Goal: Task Accomplishment & Management: Manage account settings

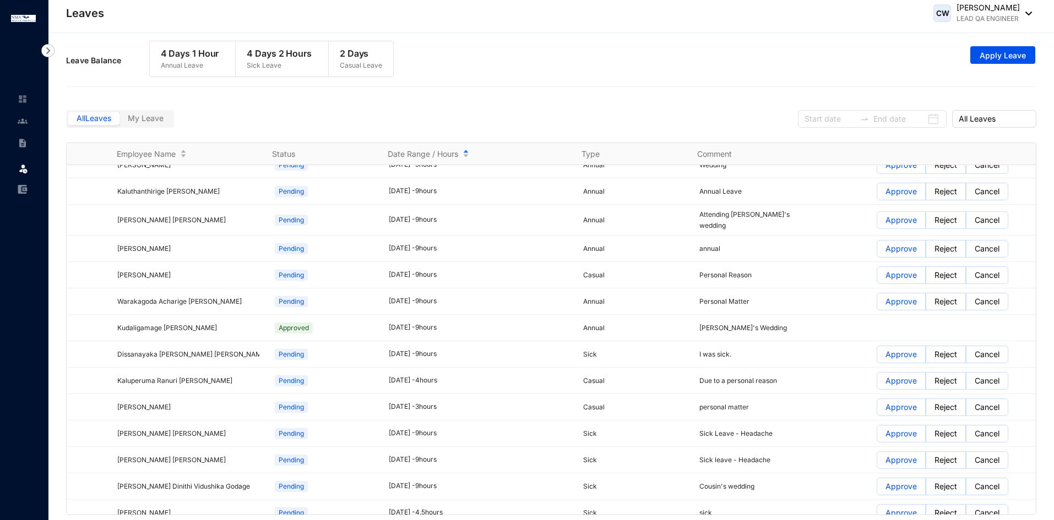
scroll to position [18377, 0]
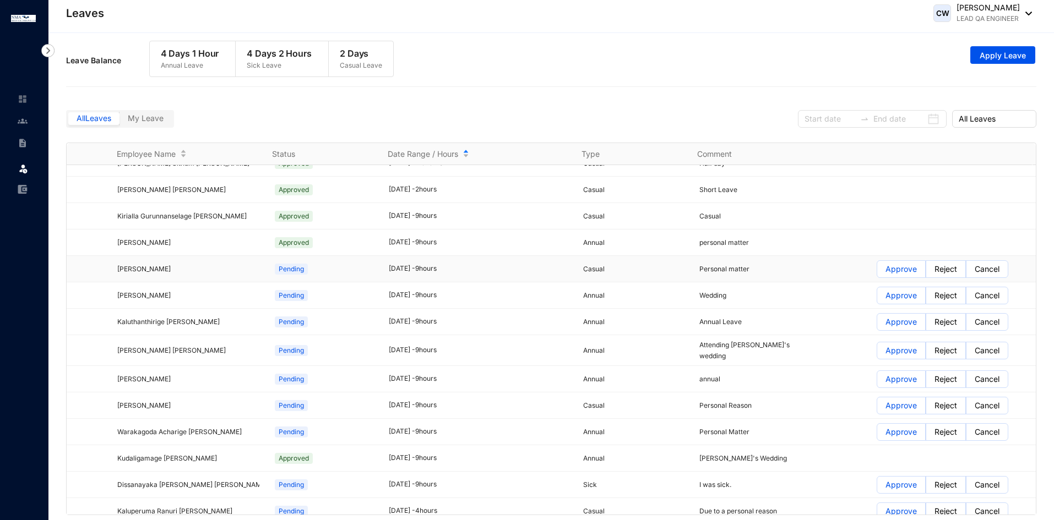
click at [888, 272] on p "Approve" at bounding box center [901, 269] width 31 height 17
click at [877, 272] on input "Approve" at bounding box center [877, 272] width 0 height 0
click at [891, 298] on p "Approve" at bounding box center [901, 295] width 31 height 17
click at [877, 299] on input "Approve" at bounding box center [877, 299] width 0 height 0
click at [901, 324] on p "Approve" at bounding box center [901, 322] width 31 height 17
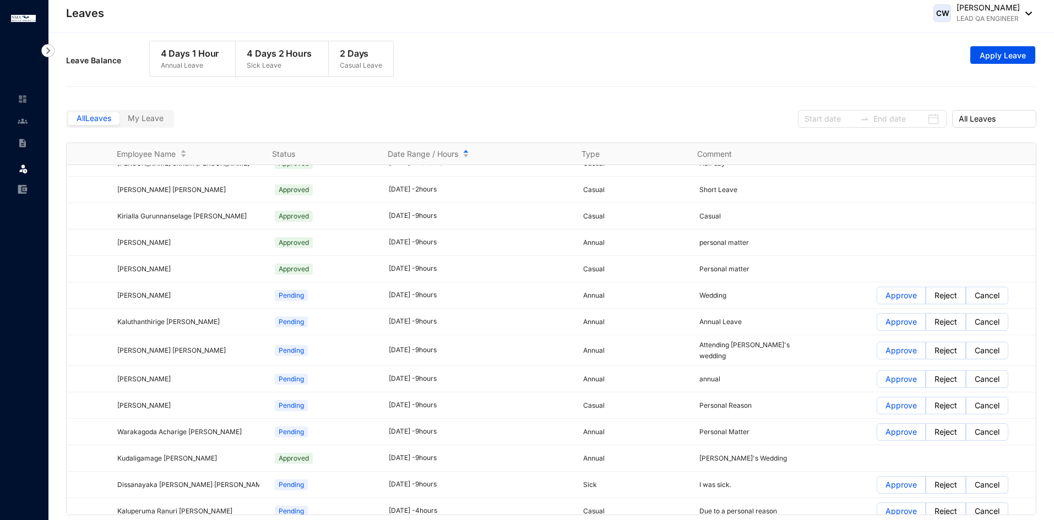
click at [877, 325] on input "Approve" at bounding box center [877, 325] width 0 height 0
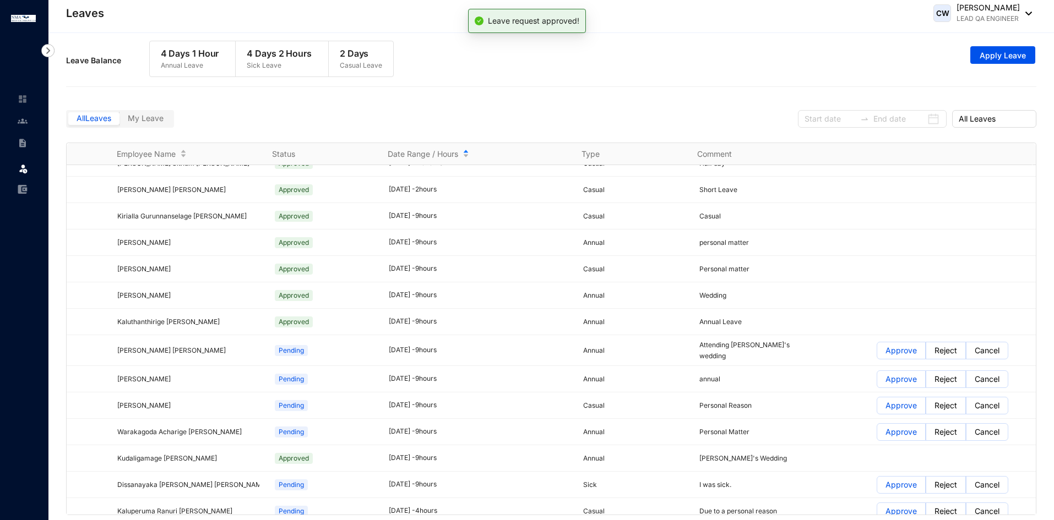
click at [894, 354] on p "Approve" at bounding box center [901, 351] width 31 height 17
click at [877, 354] on input "Approve" at bounding box center [877, 354] width 0 height 0
click at [899, 378] on p "Approve" at bounding box center [901, 379] width 31 height 17
click at [877, 382] on input "Approve" at bounding box center [877, 382] width 0 height 0
click at [892, 403] on p "Approve" at bounding box center [901, 406] width 31 height 17
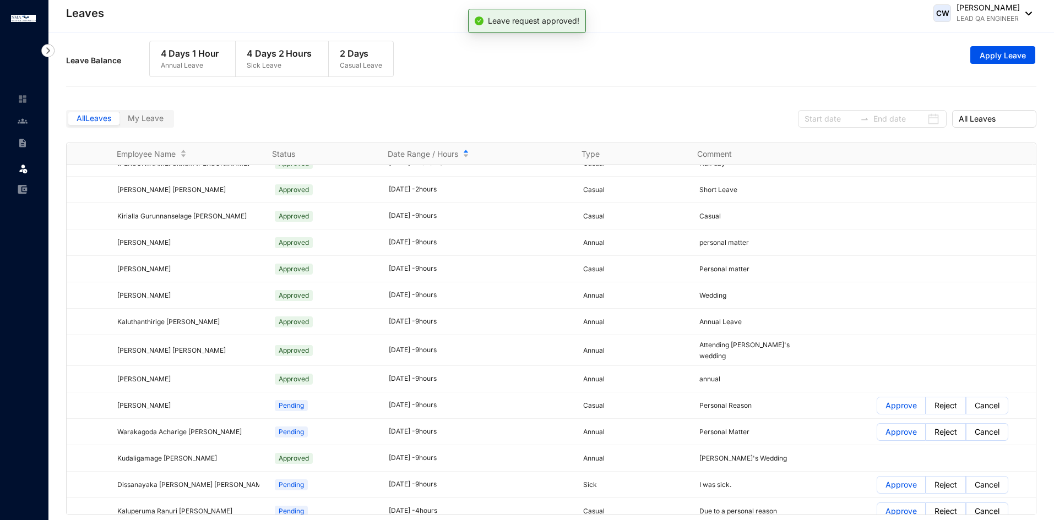
click at [877, 409] on input "Approve" at bounding box center [877, 409] width 0 height 0
click at [895, 428] on p "Approve" at bounding box center [901, 432] width 31 height 17
click at [877, 435] on input "Approve" at bounding box center [877, 435] width 0 height 0
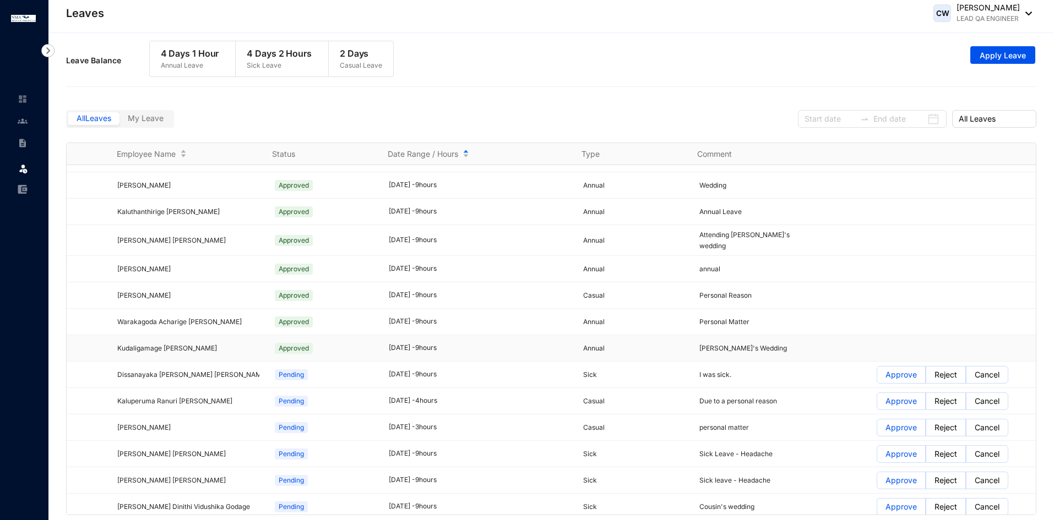
scroll to position [18542, 0]
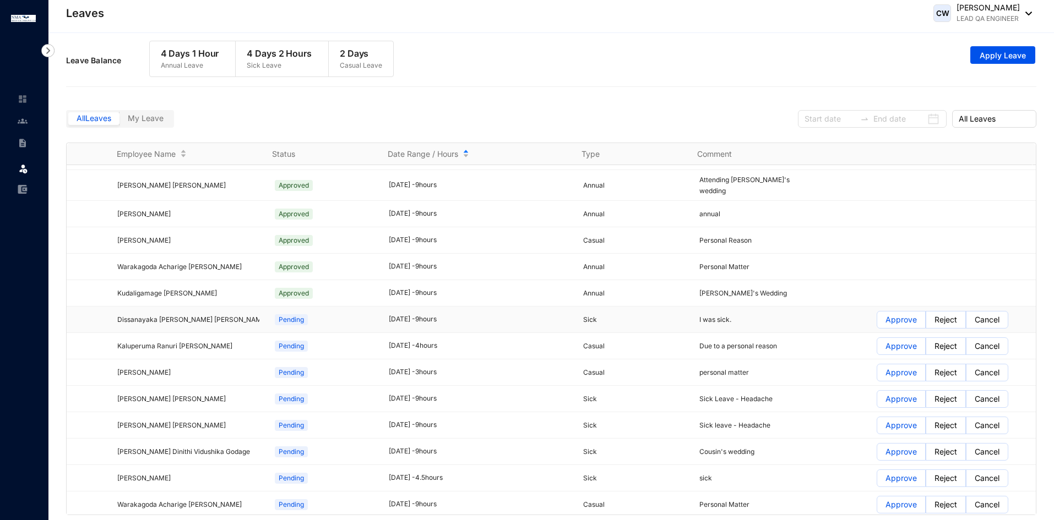
click at [895, 319] on p "Approve" at bounding box center [901, 320] width 31 height 17
click at [877, 323] on input "Approve" at bounding box center [877, 323] width 0 height 0
click at [886, 345] on p "Approve" at bounding box center [901, 346] width 31 height 17
click at [877, 349] on input "Approve" at bounding box center [877, 349] width 0 height 0
click at [896, 369] on p "Approve" at bounding box center [901, 373] width 31 height 17
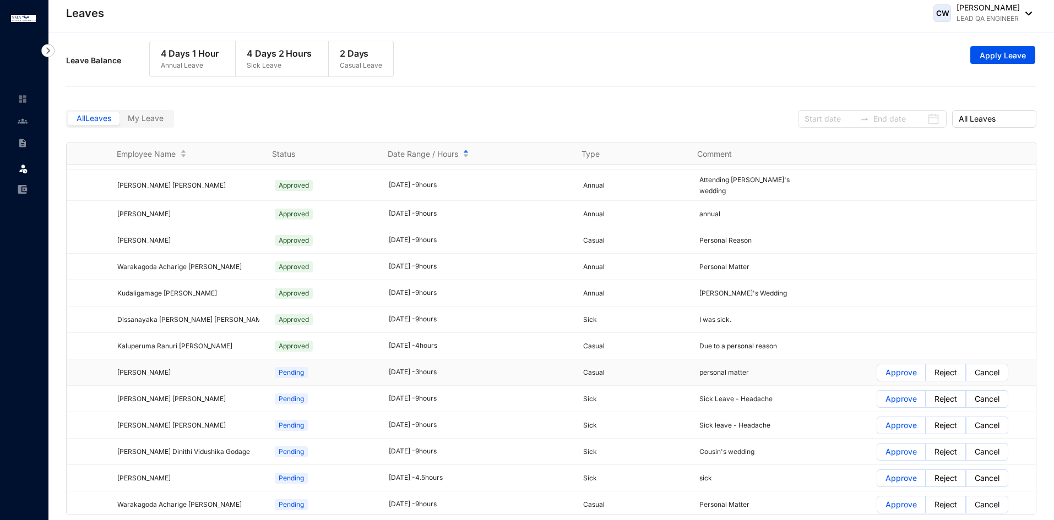
click at [877, 376] on input "Approve" at bounding box center [877, 376] width 0 height 0
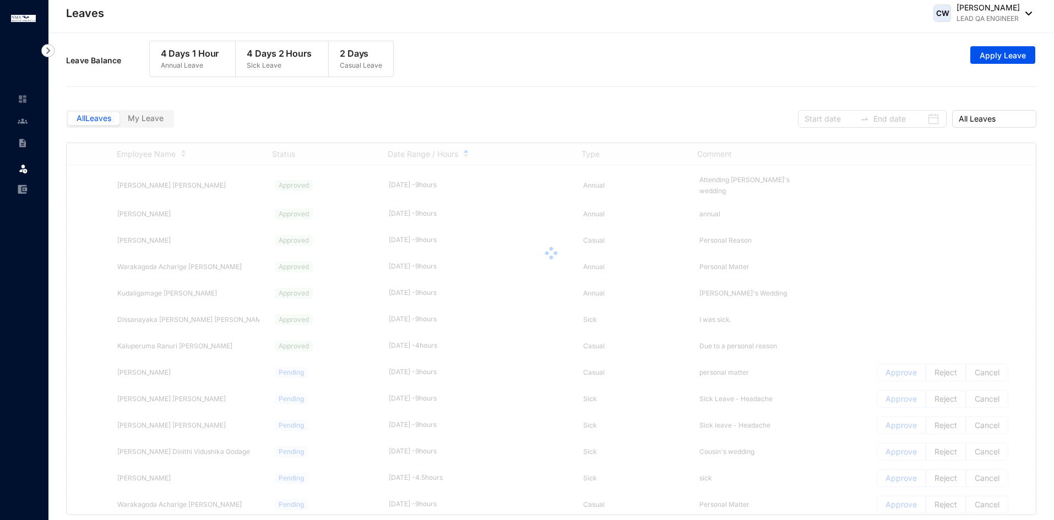
scroll to position [18597, 0]
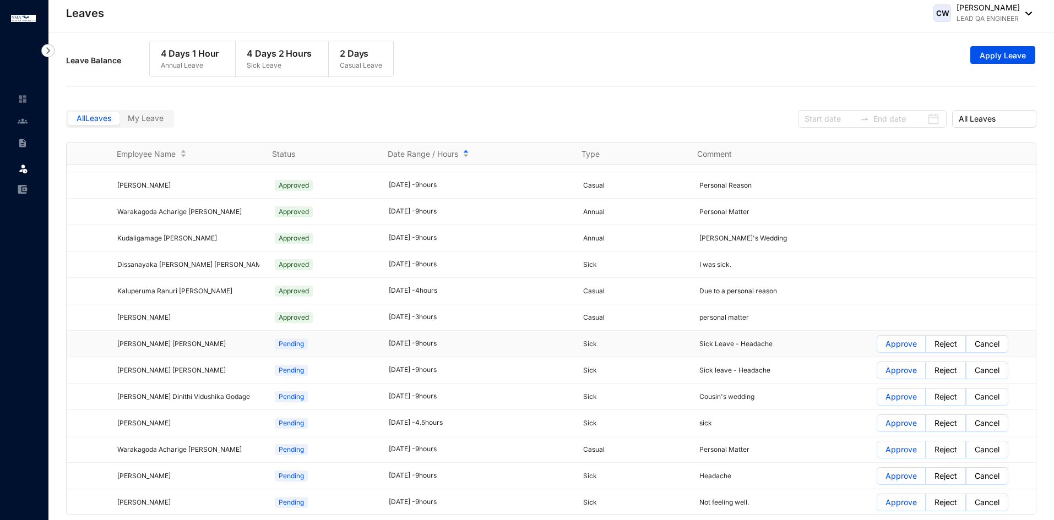
click at [894, 345] on p "Approve" at bounding box center [901, 344] width 31 height 17
click at [877, 347] on input "Approve" at bounding box center [877, 347] width 0 height 0
click at [894, 371] on p "Approve" at bounding box center [901, 370] width 31 height 17
click at [877, 373] on input "Approve" at bounding box center [877, 373] width 0 height 0
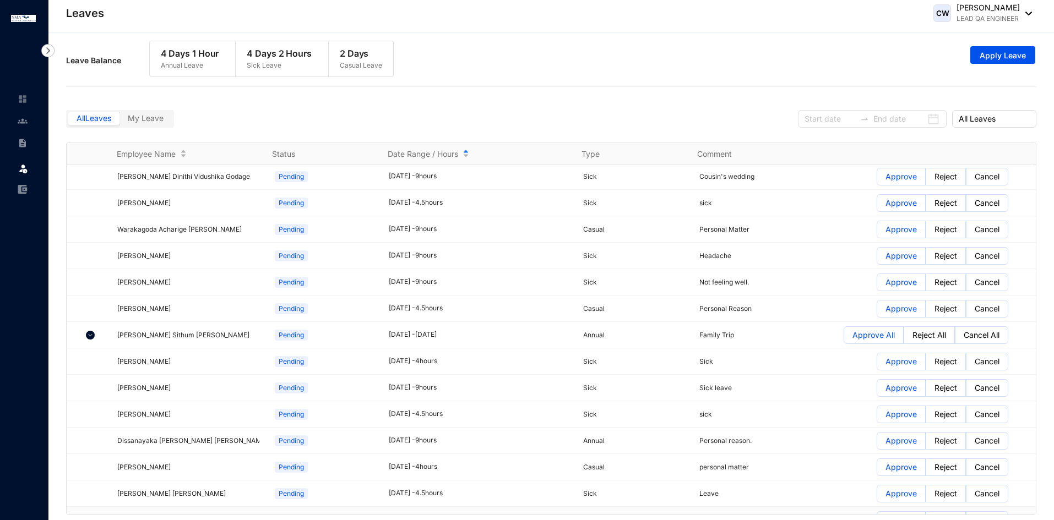
scroll to position [18652, 0]
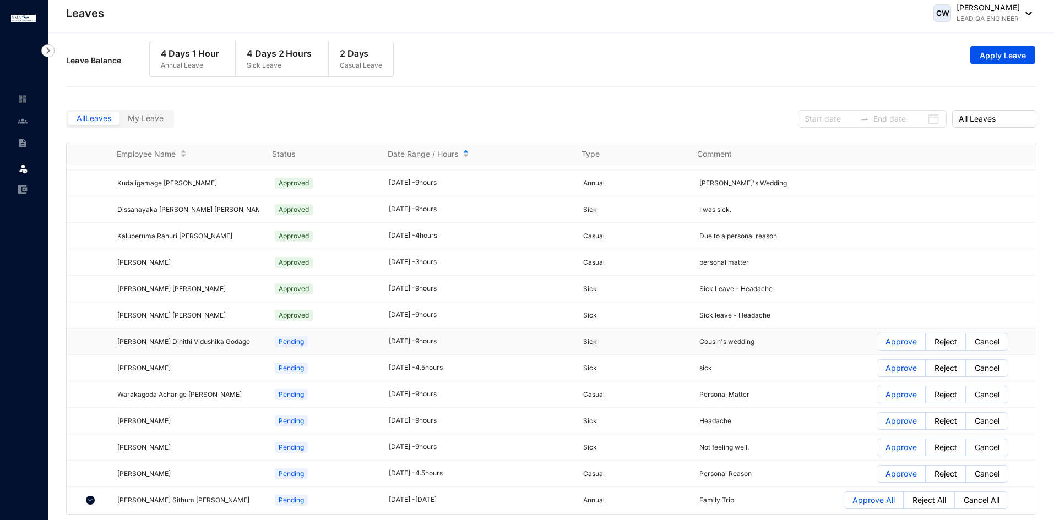
click at [896, 340] on p "Approve" at bounding box center [901, 342] width 31 height 17
click at [877, 345] on input "Approve" at bounding box center [877, 345] width 0 height 0
click at [896, 370] on p "Approve" at bounding box center [901, 368] width 31 height 17
click at [877, 371] on input "Approve" at bounding box center [877, 371] width 0 height 0
click at [892, 395] on p "Approve" at bounding box center [901, 395] width 31 height 17
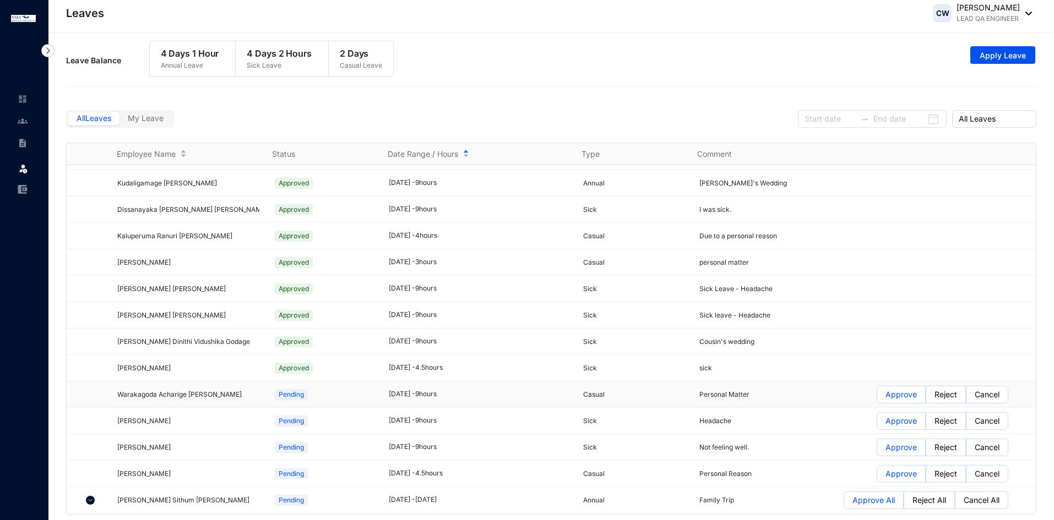
click at [877, 398] on input "Approve" at bounding box center [877, 398] width 0 height 0
click at [903, 420] on p "Approve" at bounding box center [901, 421] width 31 height 17
click at [877, 424] on input "Approve" at bounding box center [877, 424] width 0 height 0
click at [897, 446] on p "Approve" at bounding box center [901, 447] width 31 height 17
click at [877, 451] on input "Approve" at bounding box center [877, 451] width 0 height 0
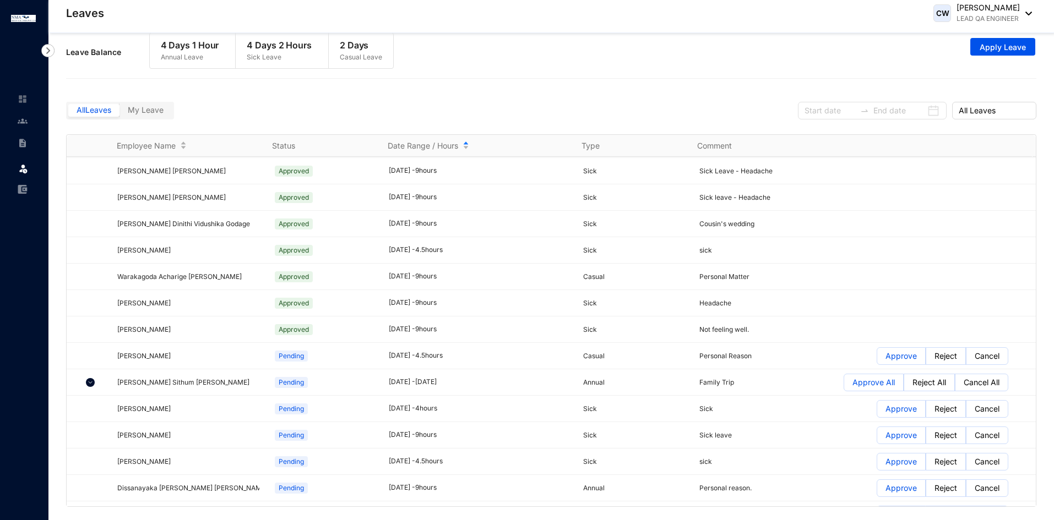
scroll to position [18762, 0]
click at [91, 381] on img at bounding box center [90, 382] width 9 height 9
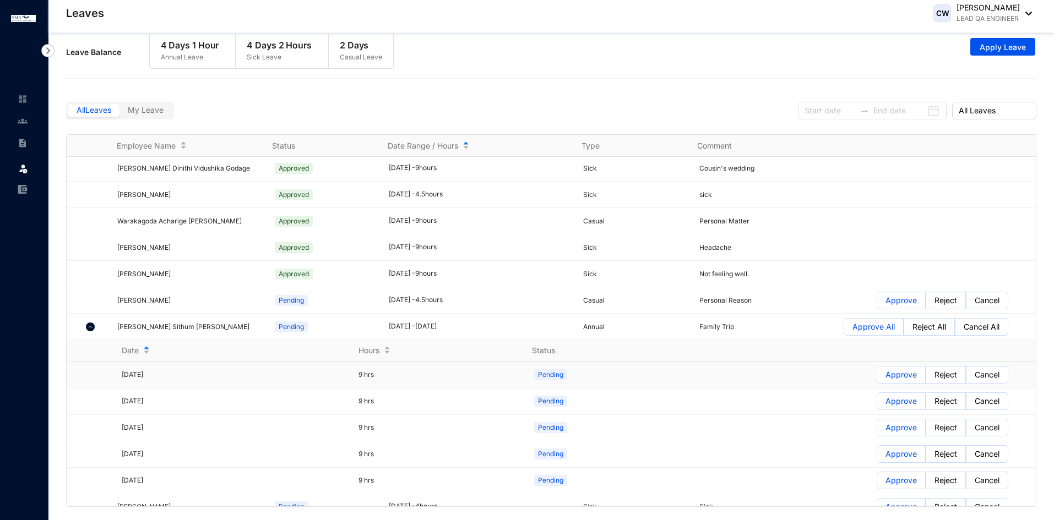
scroll to position [18872, 0]
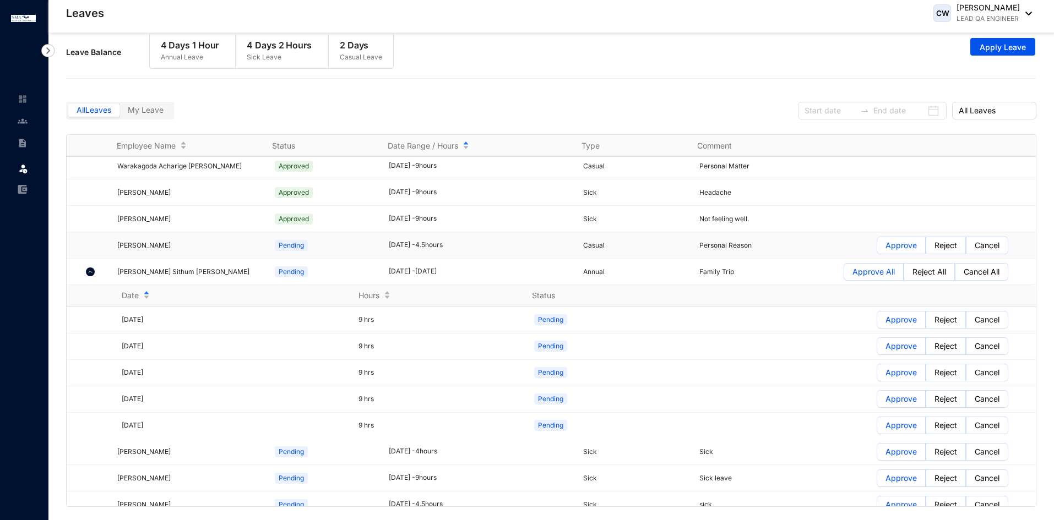
click at [886, 244] on p "Approve" at bounding box center [901, 245] width 31 height 17
click at [877, 248] on input "Approve" at bounding box center [877, 248] width 0 height 0
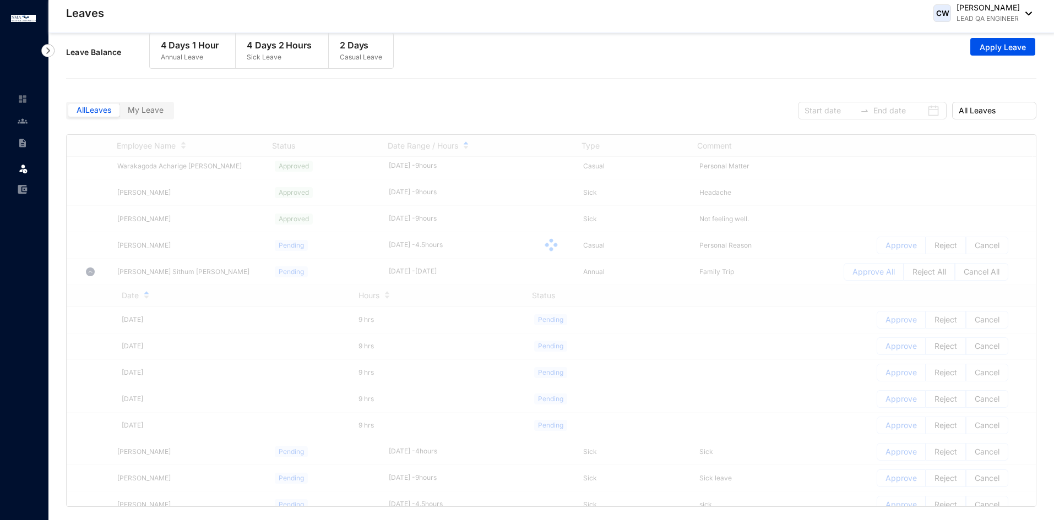
scroll to position [18982, 0]
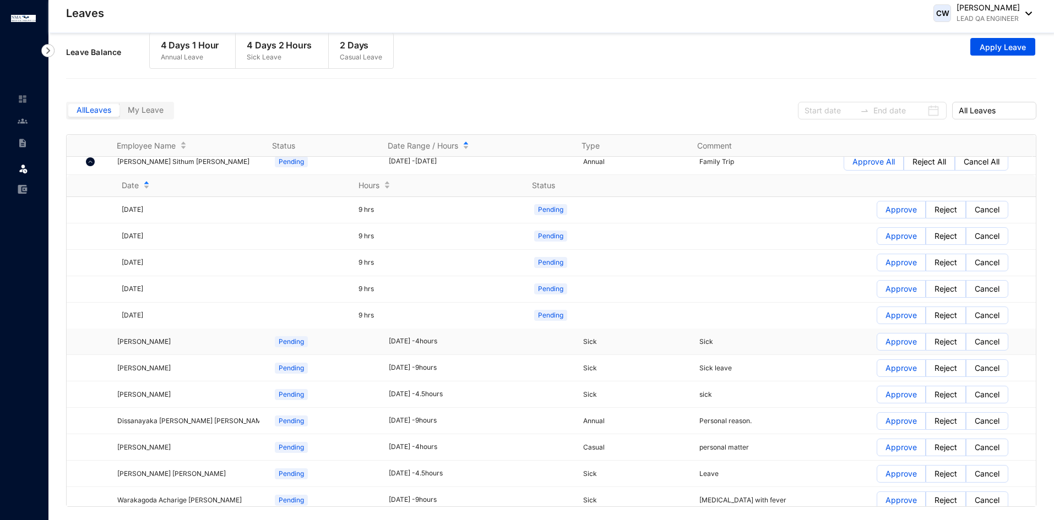
click at [893, 340] on p "Approve" at bounding box center [901, 342] width 31 height 17
click at [877, 345] on input "Approve" at bounding box center [877, 345] width 0 height 0
click at [888, 368] on p "Approve" at bounding box center [901, 368] width 31 height 17
click at [877, 371] on input "Approve" at bounding box center [877, 371] width 0 height 0
click at [898, 391] on p "Approve" at bounding box center [901, 395] width 31 height 17
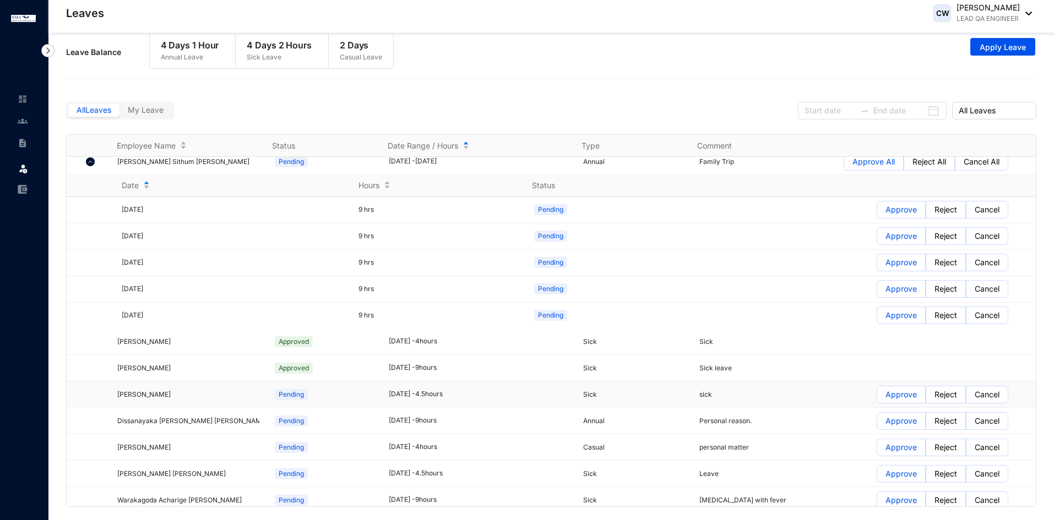
click at [877, 398] on input "Approve" at bounding box center [877, 398] width 0 height 0
click at [898, 420] on p "Approve" at bounding box center [901, 421] width 31 height 17
click at [877, 424] on input "Approve" at bounding box center [877, 424] width 0 height 0
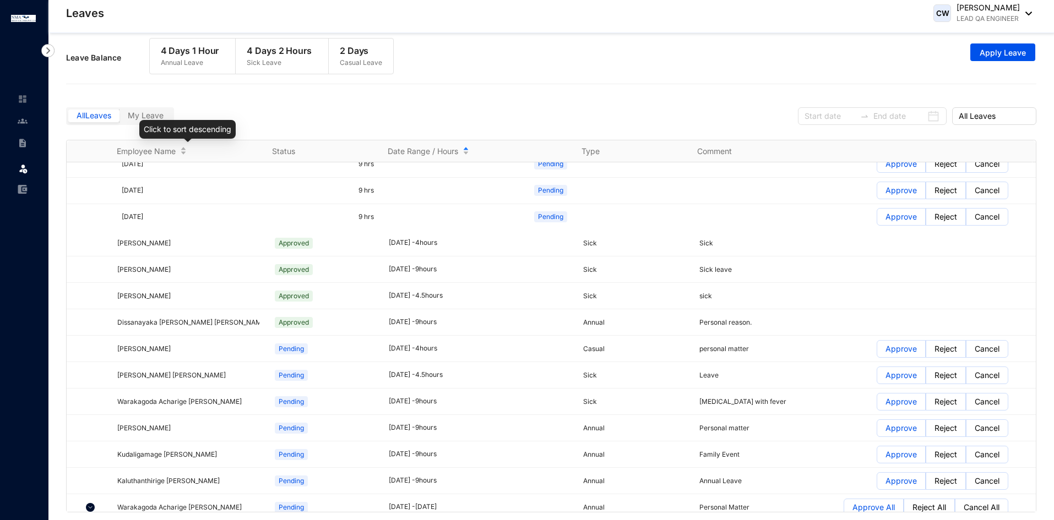
scroll to position [0, 0]
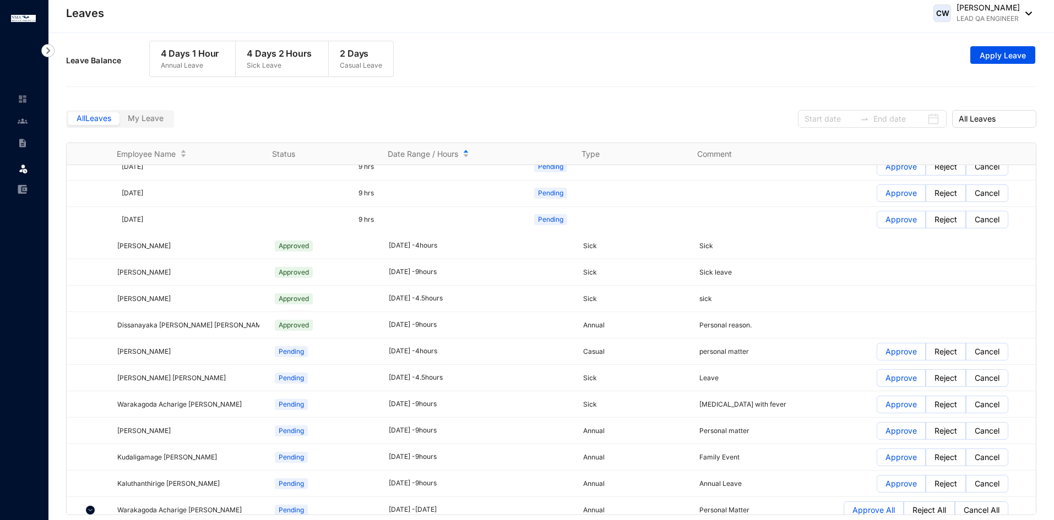
click at [149, 117] on span "My Leave" at bounding box center [146, 117] width 36 height 9
click at [120, 121] on input "My Leave" at bounding box center [120, 121] width 0 height 0
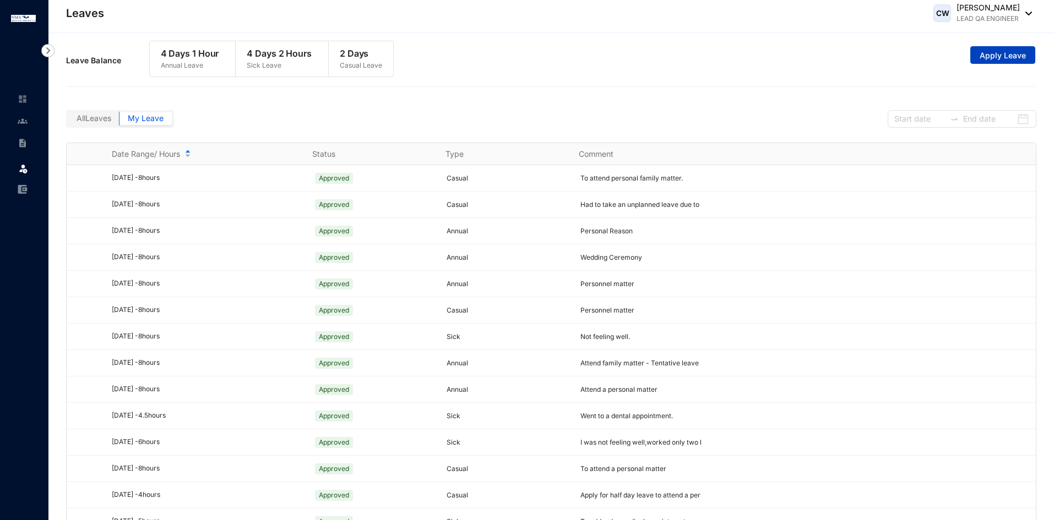
click at [1000, 58] on span "Apply Leave" at bounding box center [1003, 55] width 46 height 11
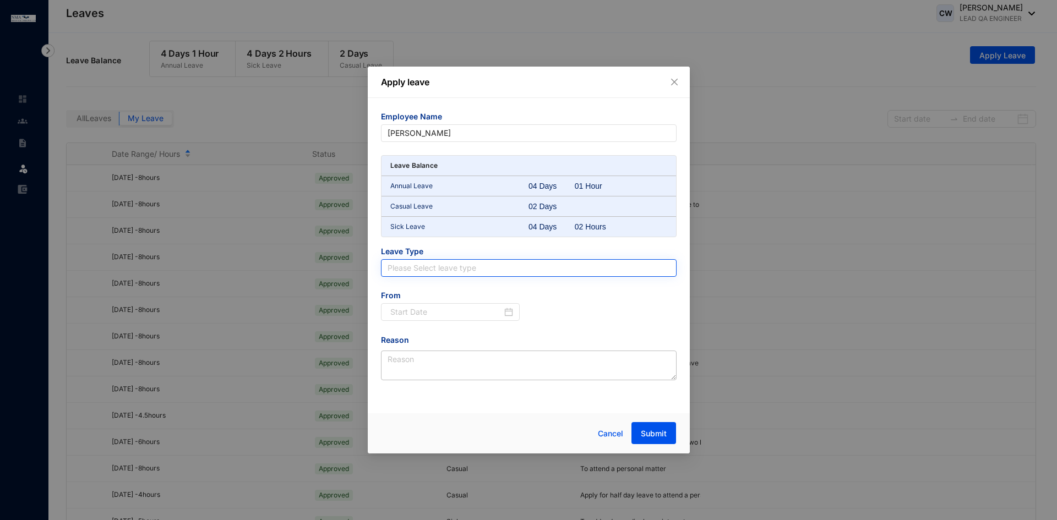
click at [480, 272] on input "search" at bounding box center [529, 268] width 283 height 17
click at [669, 84] on span "Close" at bounding box center [675, 82] width 12 height 9
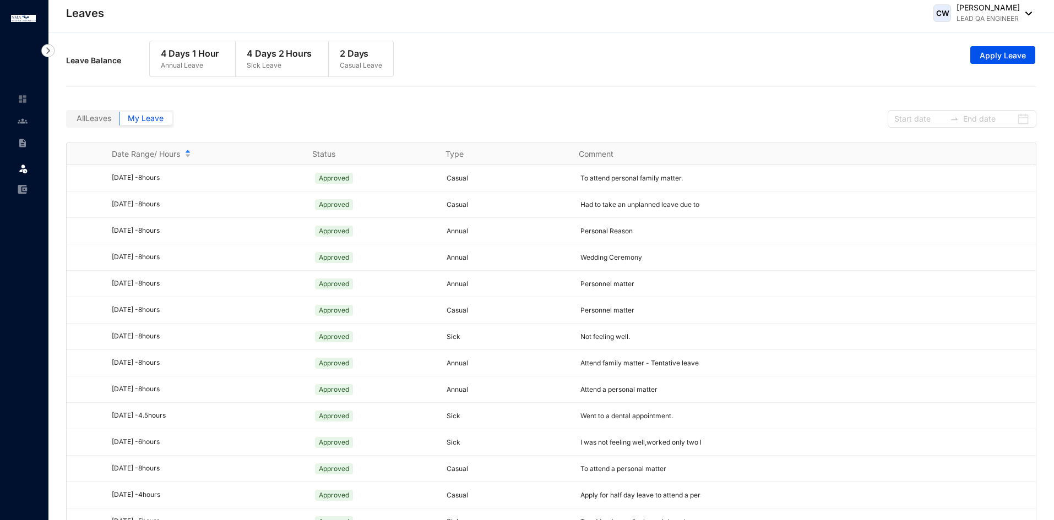
click at [101, 119] on span "All Leaves" at bounding box center [94, 117] width 35 height 9
click at [68, 121] on input "All Leaves" at bounding box center [68, 121] width 0 height 0
click at [105, 120] on span "All Leaves" at bounding box center [94, 117] width 35 height 9
click at [68, 121] on input "All Leaves" at bounding box center [68, 121] width 0 height 0
